Goal: Find specific page/section: Find specific page/section

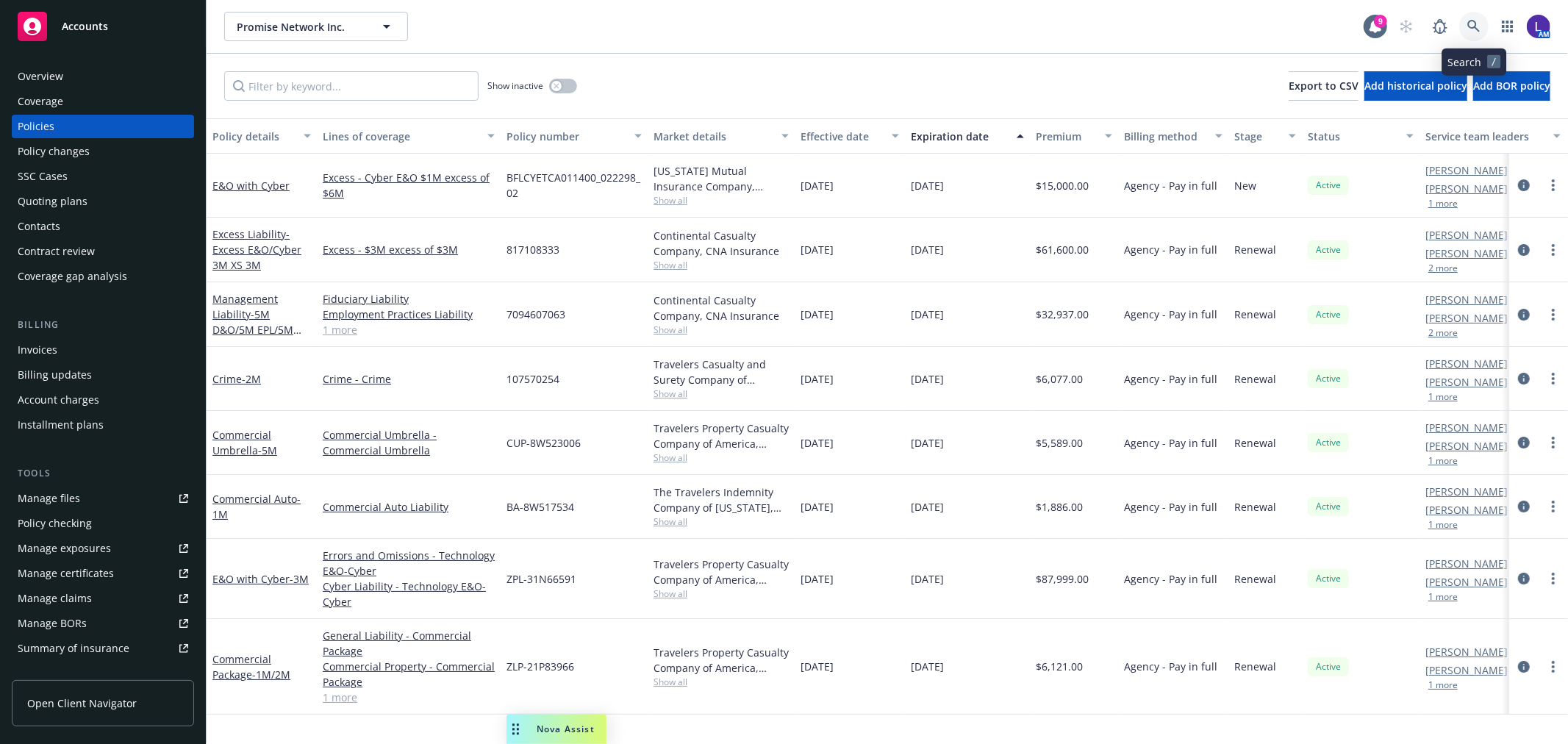
click at [1472, 17] on link at bounding box center [1474, 26] width 30 height 29
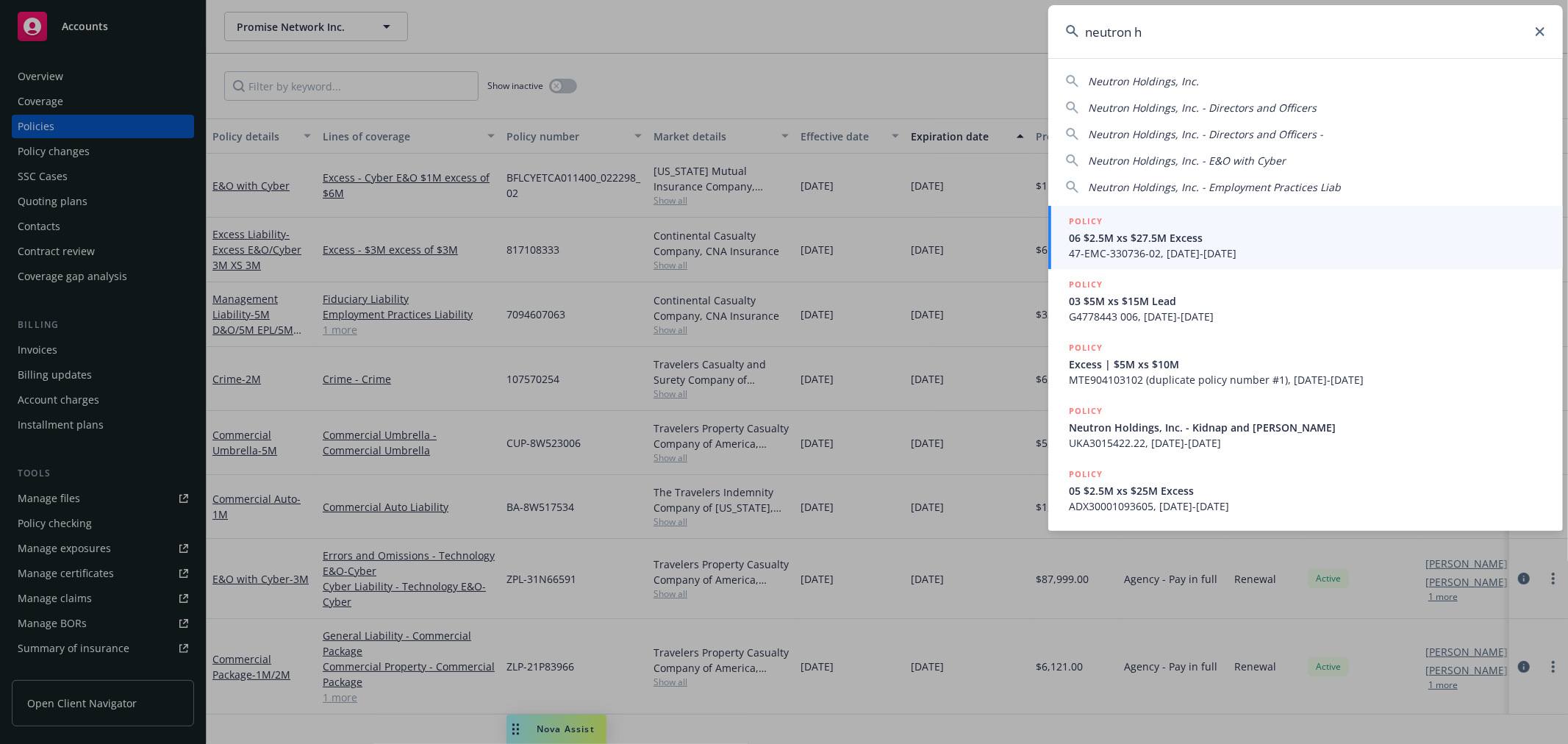
click at [1151, 75] on span "Neutron Holdings, Inc." at bounding box center [1143, 81] width 111 height 14
type input "Neutron Holdings, Inc."
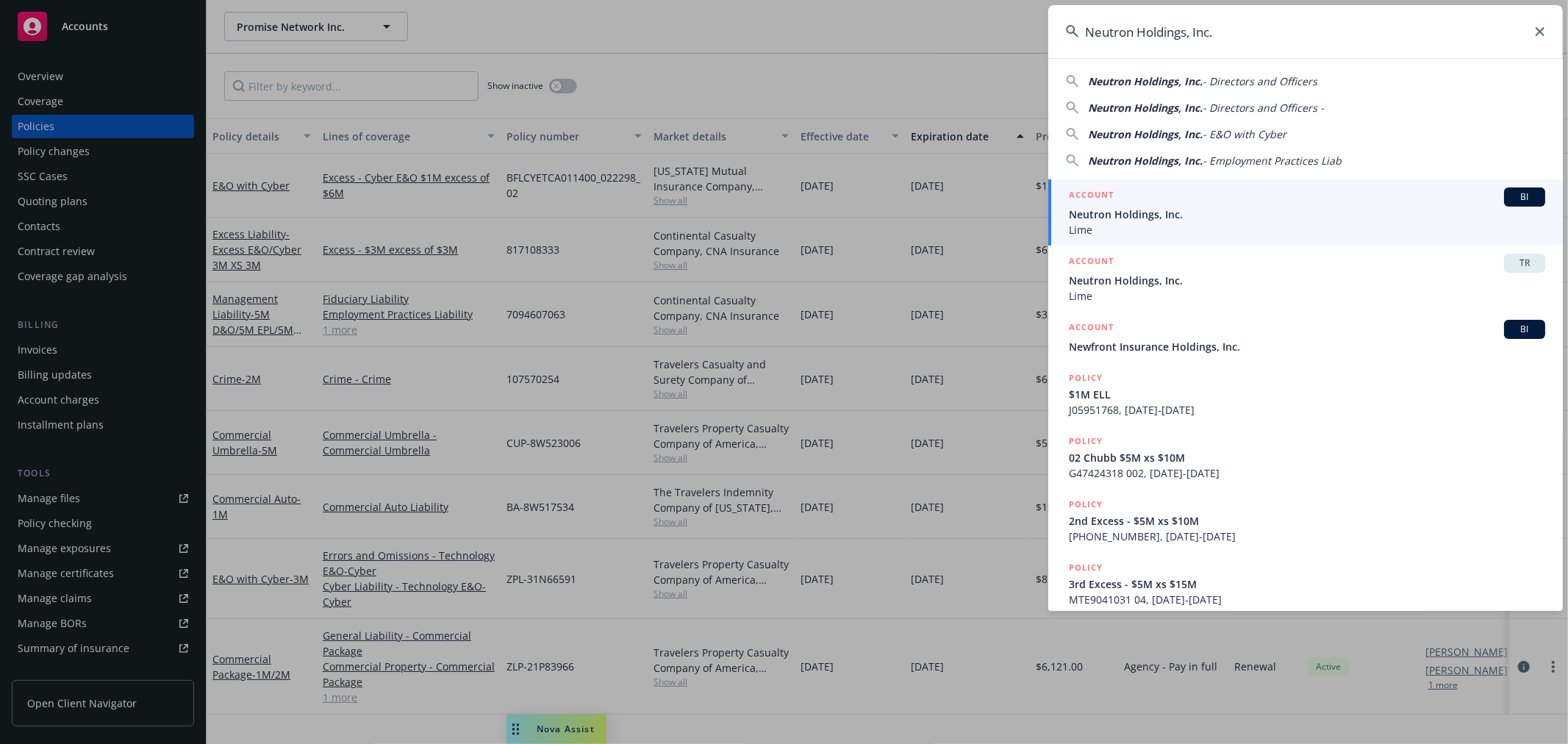
click at [1111, 207] on span "Neutron Holdings, Inc." at bounding box center [1307, 214] width 476 height 16
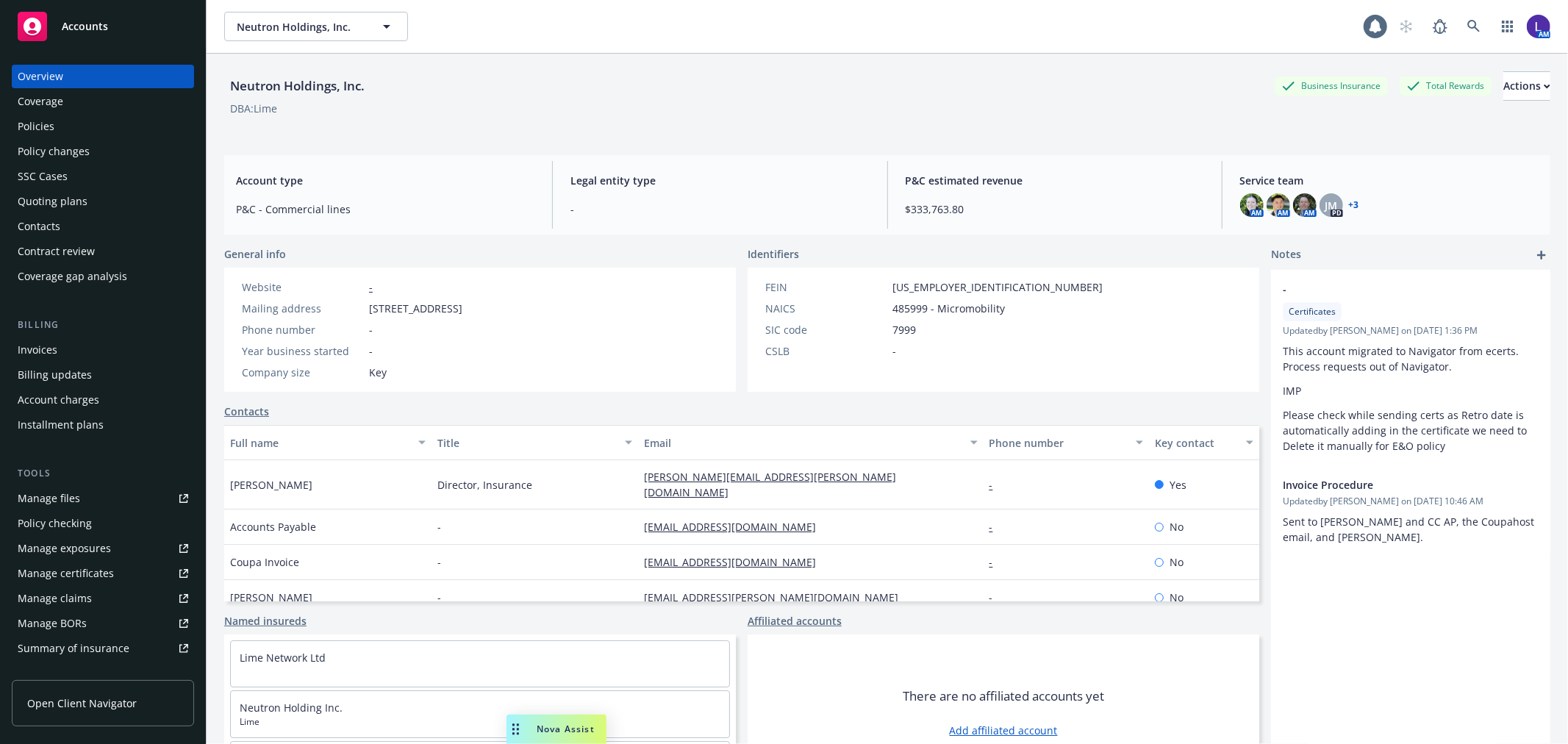
click at [43, 128] on div "Policies" at bounding box center [36, 126] width 37 height 24
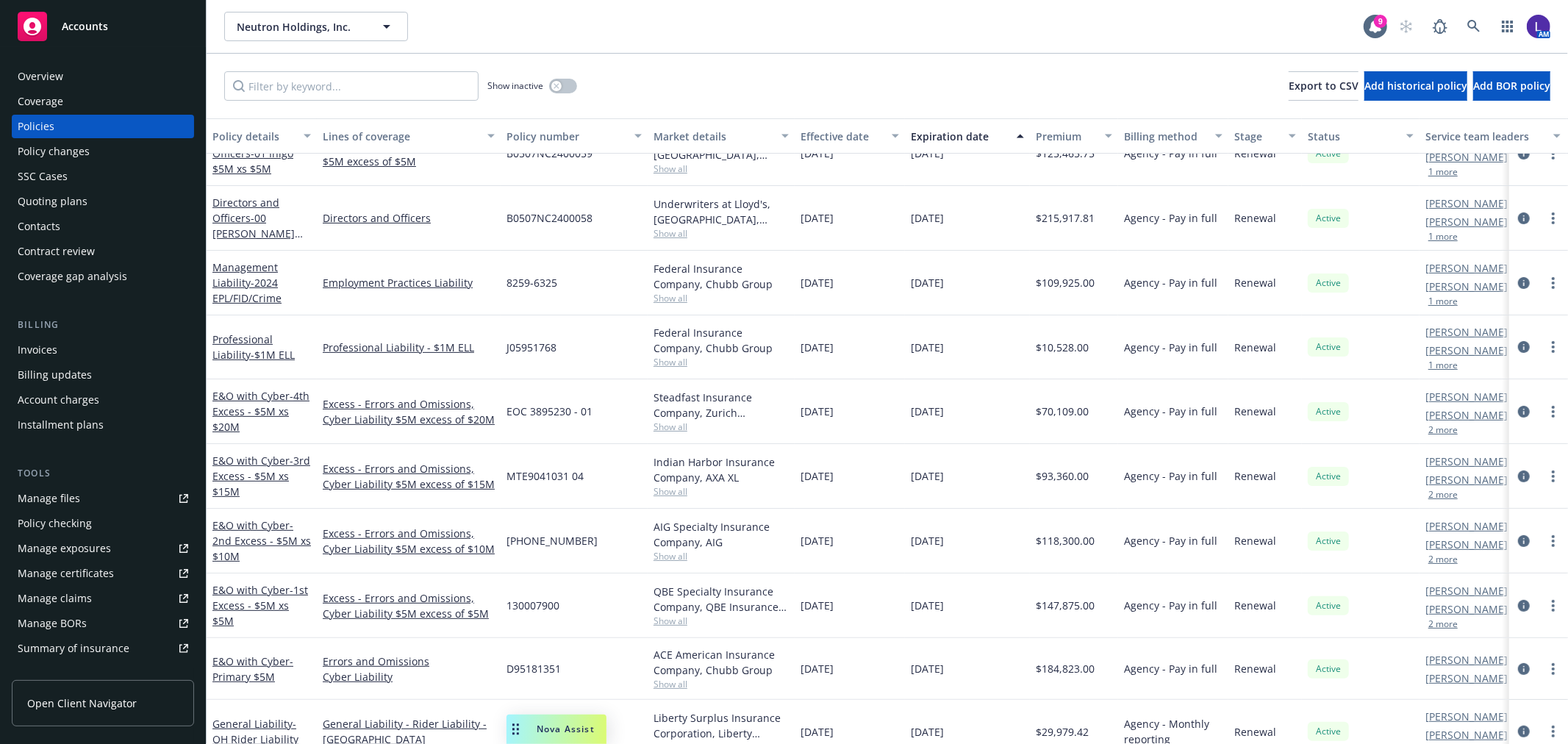
scroll to position [408, 0]
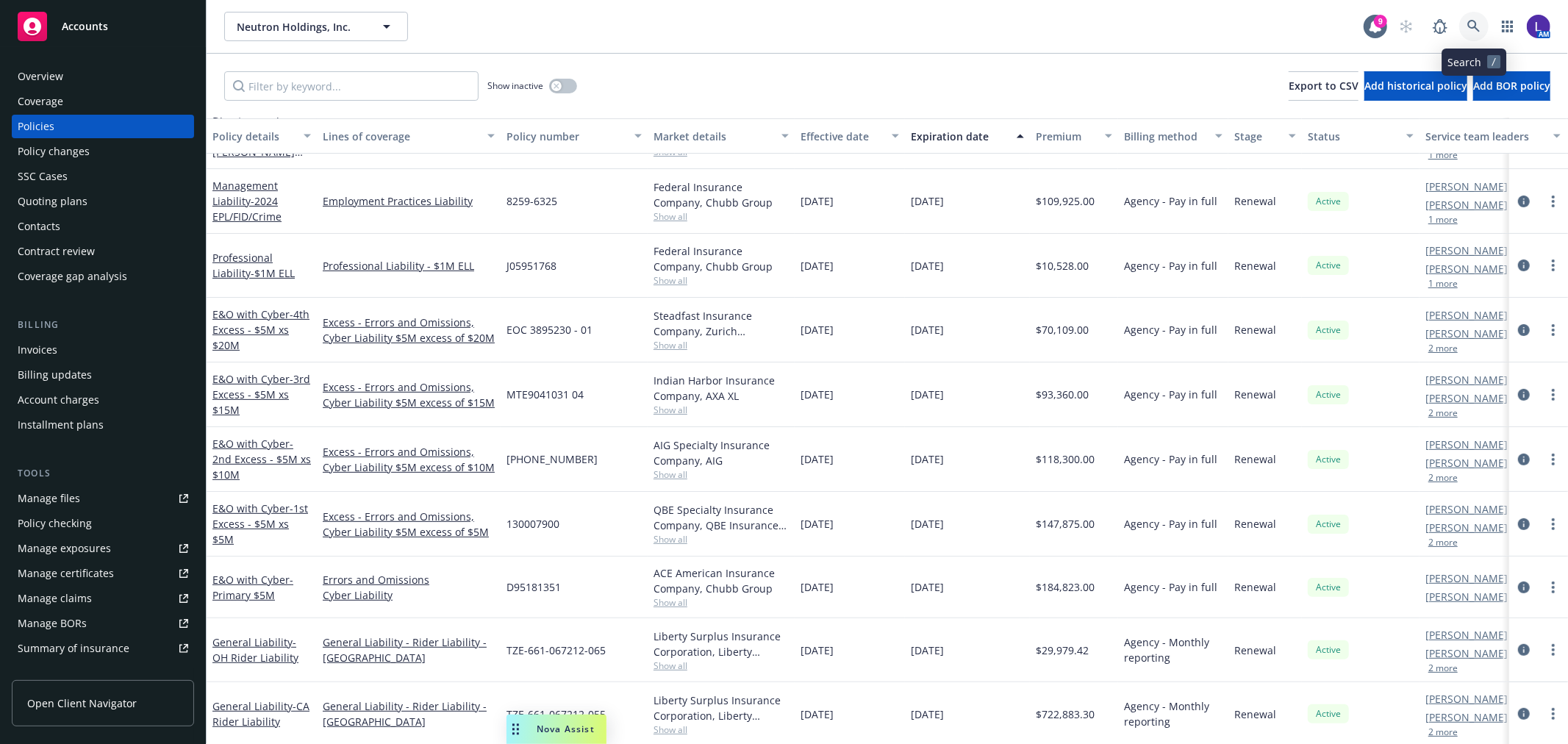
click at [1475, 25] on icon at bounding box center [1474, 26] width 13 height 13
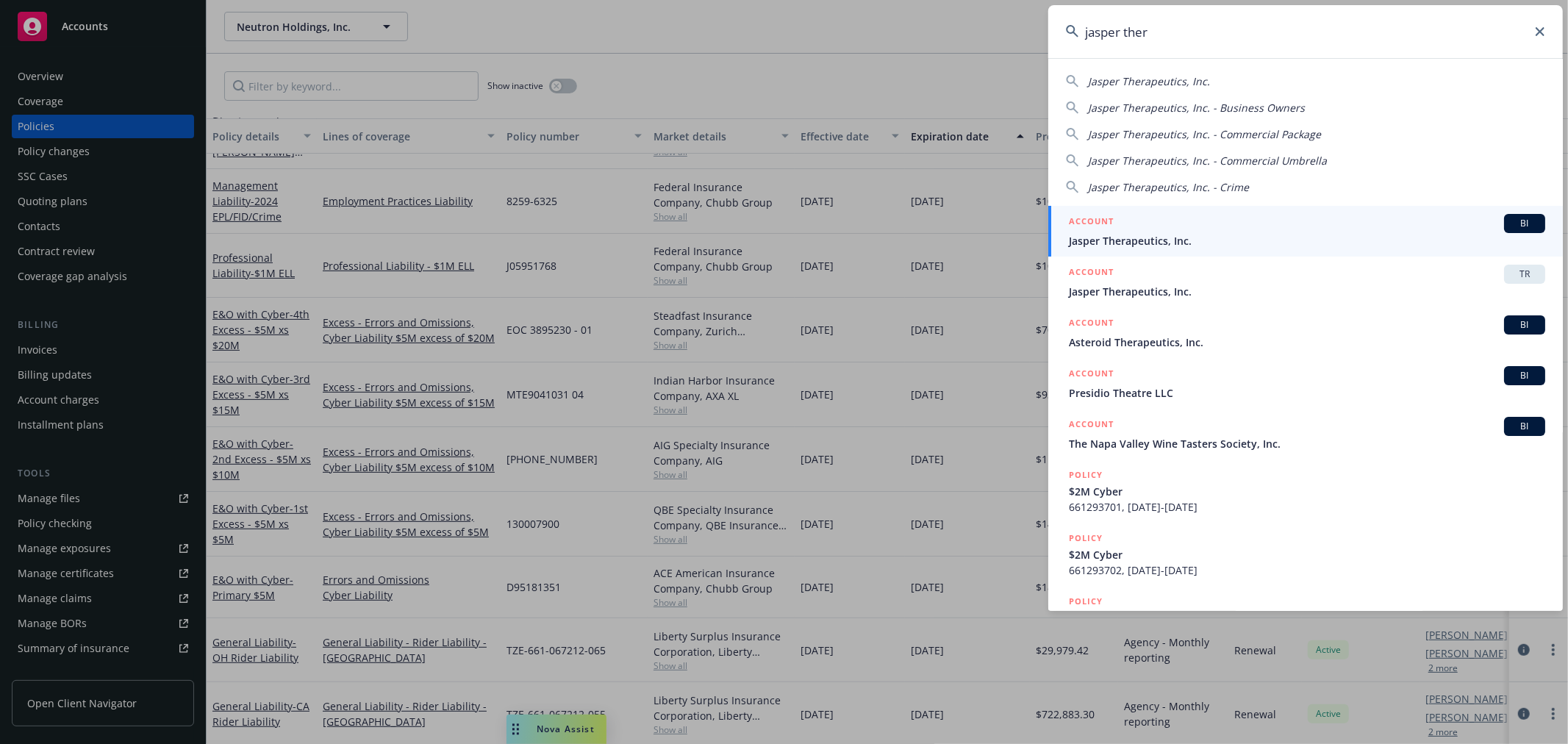
type input "jasper ther"
click at [1120, 238] on span "Jasper Therapeutics, Inc." at bounding box center [1307, 240] width 476 height 16
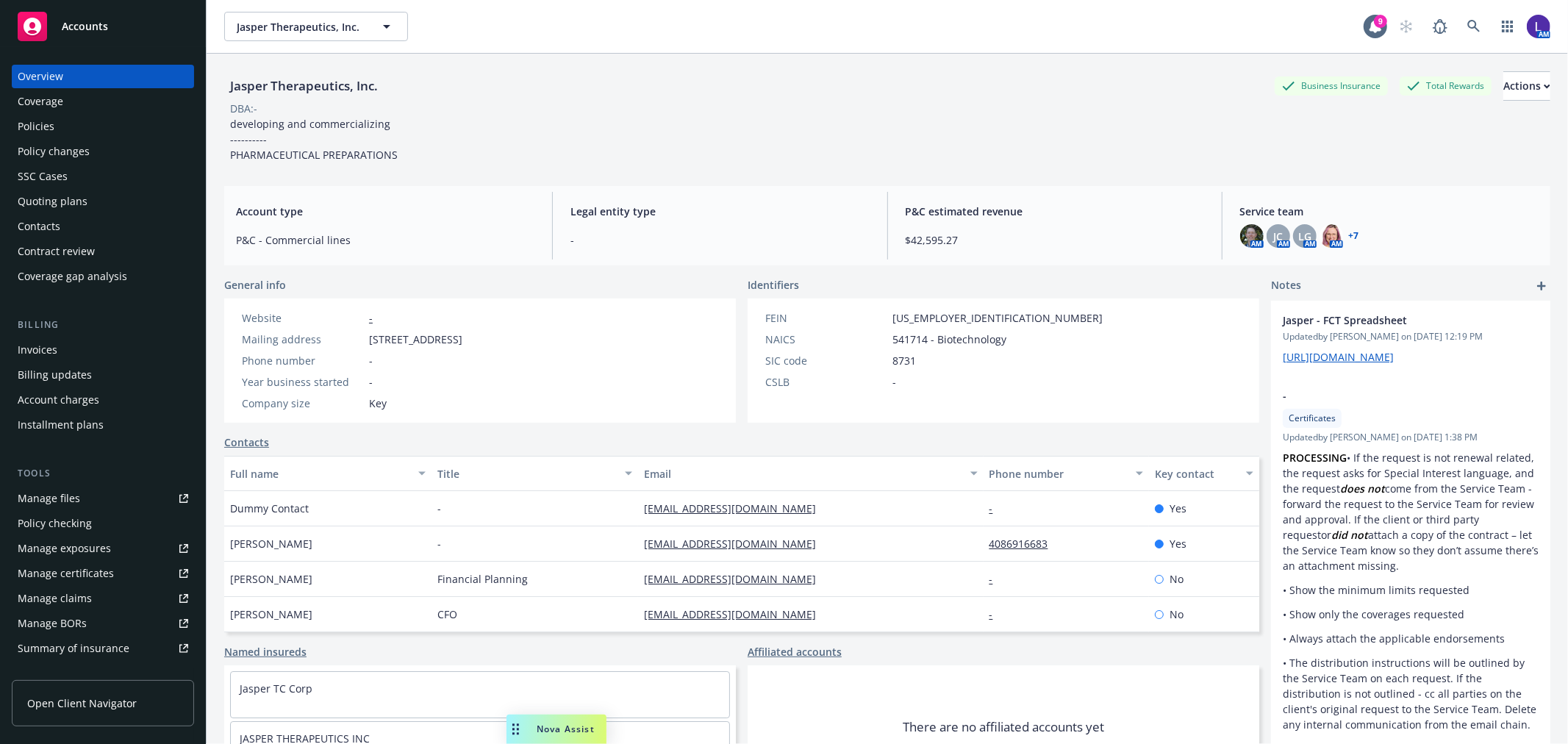
click at [53, 129] on div "Policies" at bounding box center [103, 126] width 170 height 24
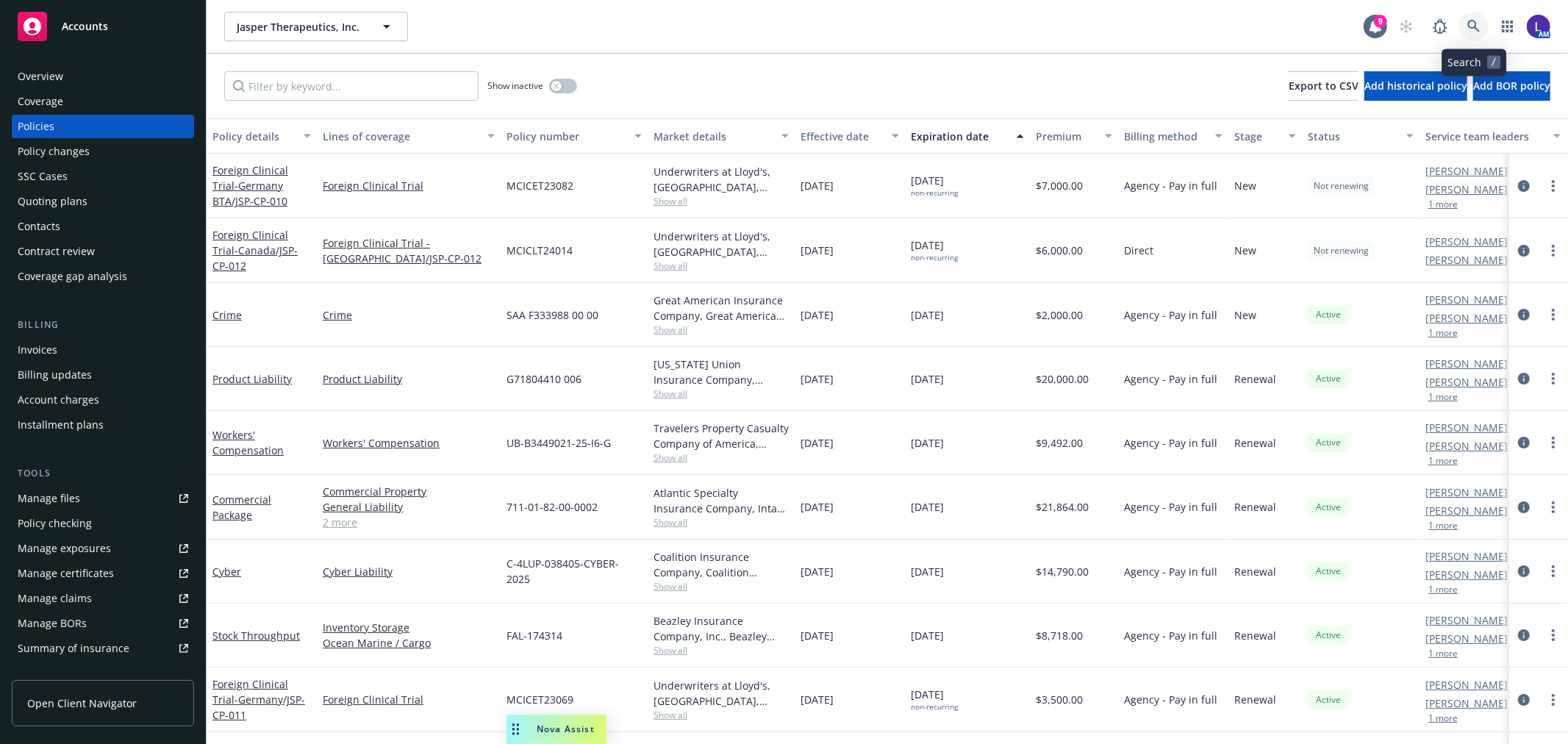
click at [1475, 18] on link at bounding box center [1474, 26] width 30 height 29
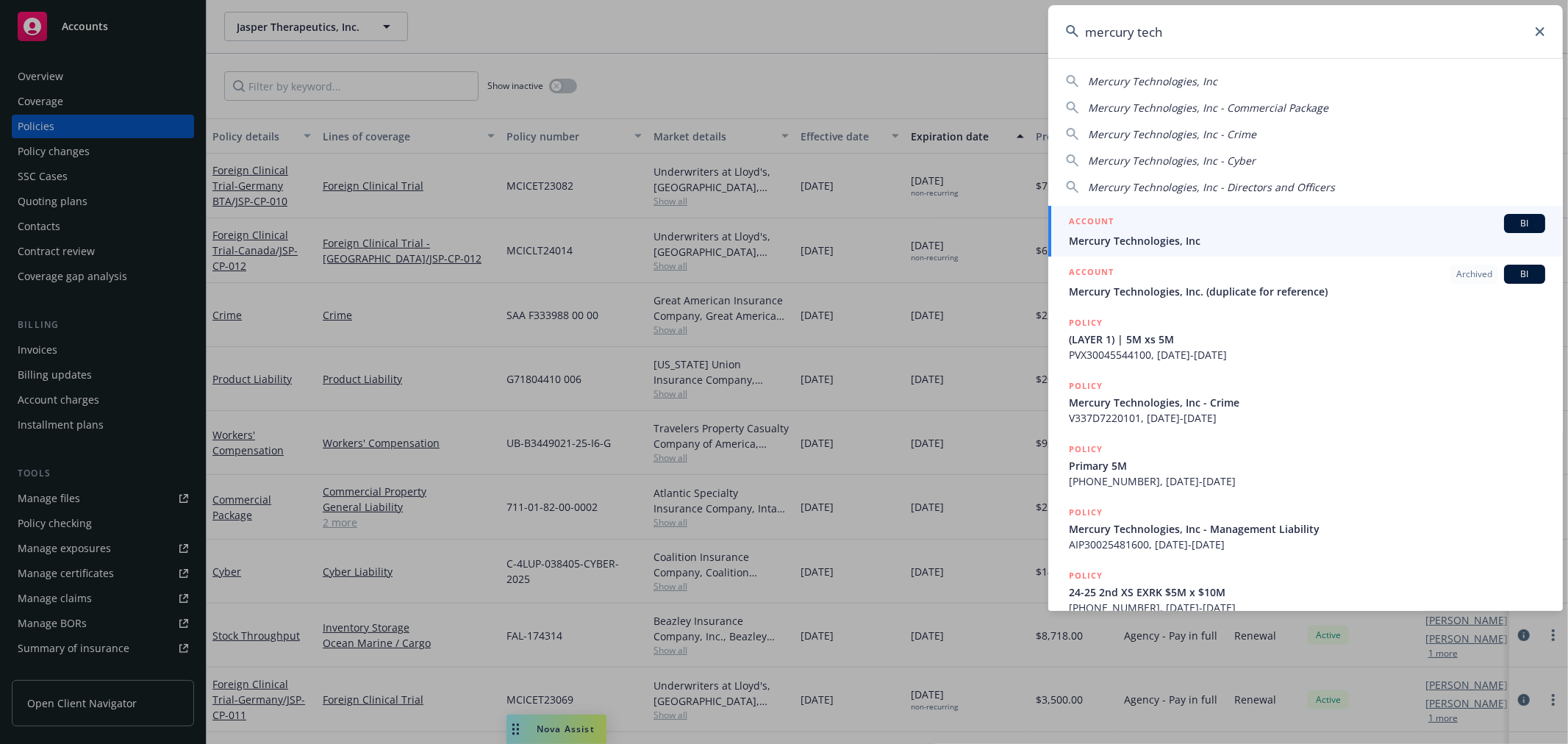
type input "mercury tech"
click at [1174, 240] on span "Mercury Technologies, Inc" at bounding box center [1307, 240] width 476 height 16
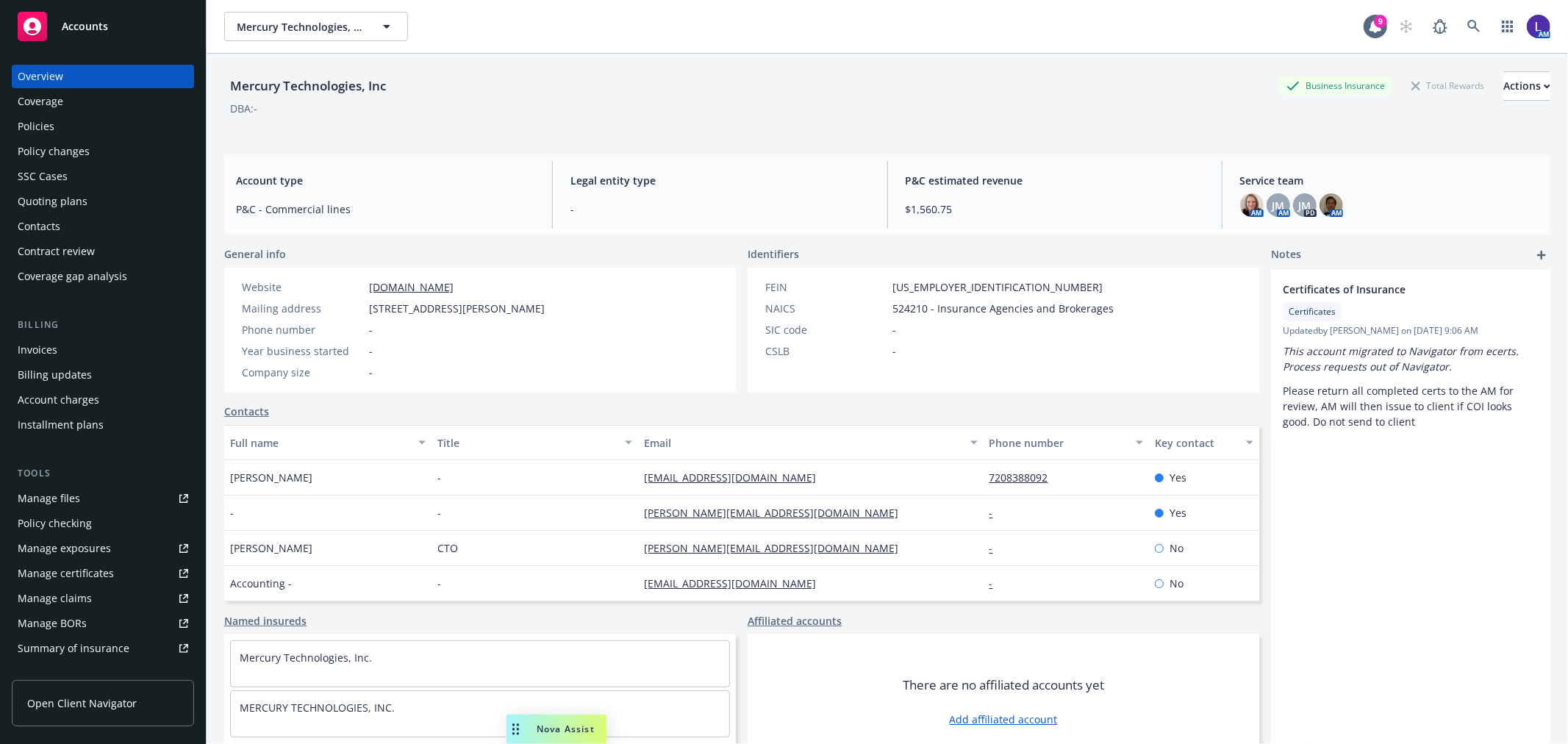
click at [50, 120] on div "Policies" at bounding box center [36, 126] width 37 height 24
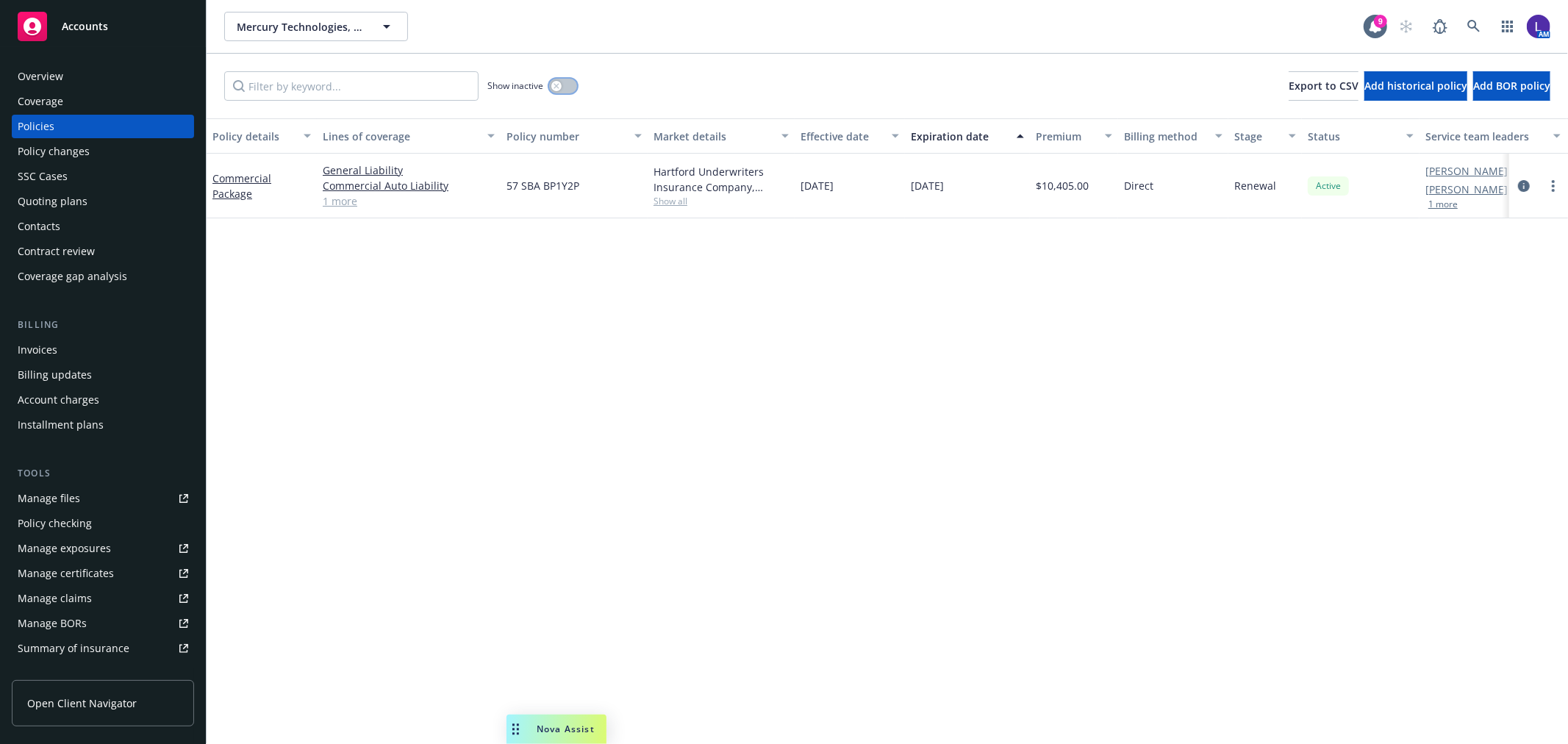
click at [561, 81] on button "button" at bounding box center [563, 86] width 28 height 15
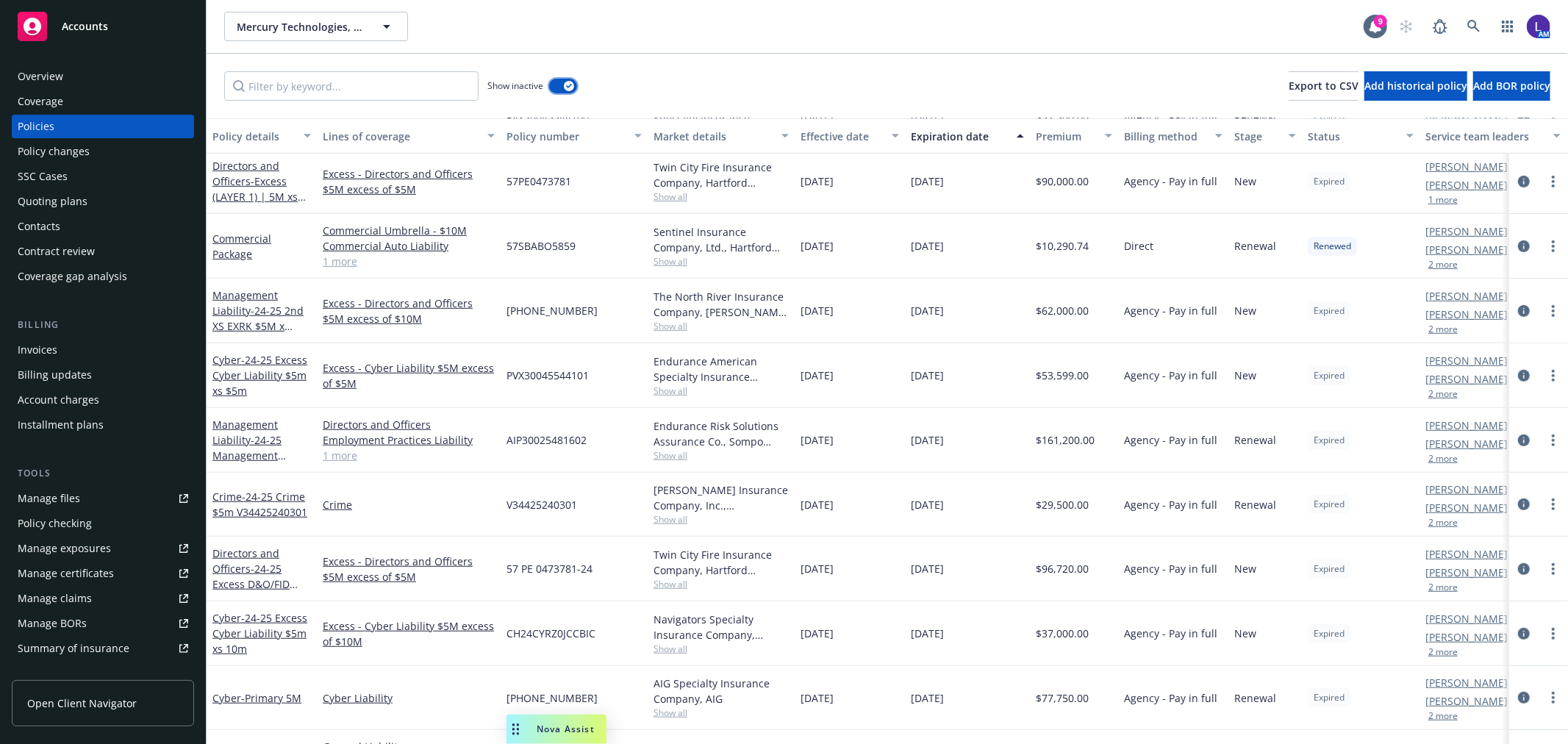
scroll to position [715, 0]
